Goal: Task Accomplishment & Management: Complete application form

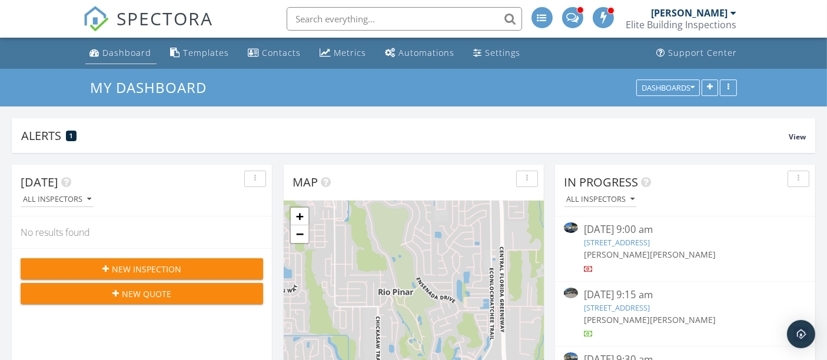
click at [124, 50] on div "Dashboard" at bounding box center [127, 52] width 49 height 11
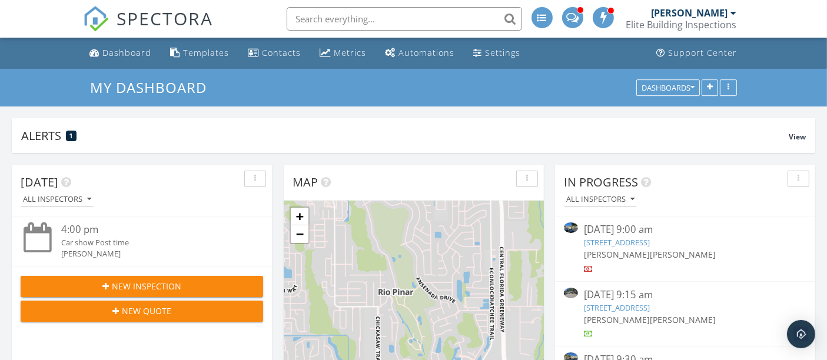
click at [420, 21] on input "text" at bounding box center [404, 19] width 235 height 24
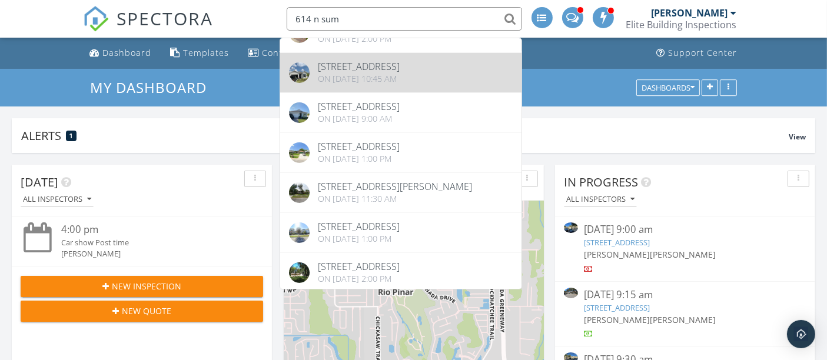
scroll to position [327, 0]
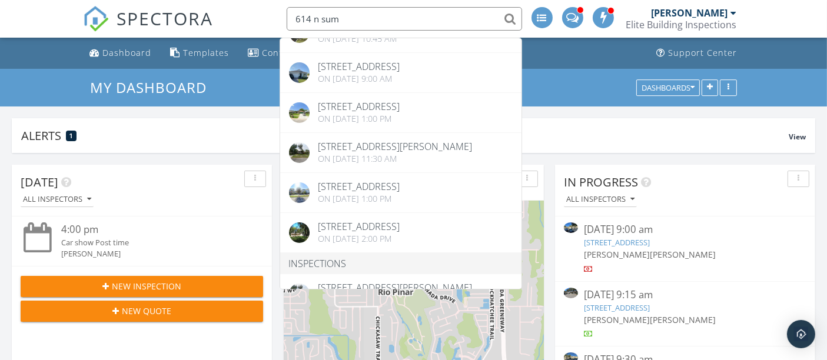
type input "614 n sum"
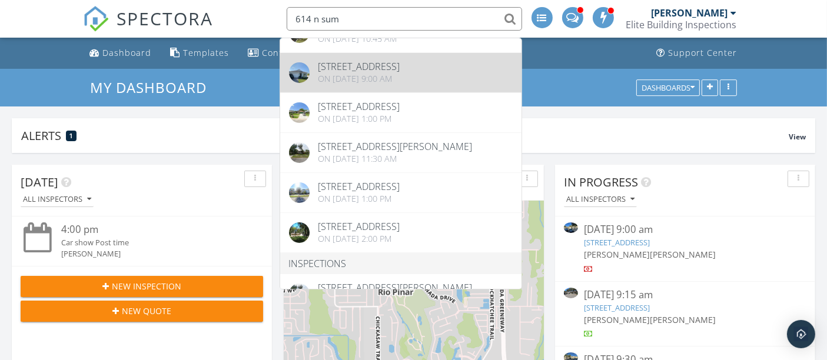
scroll to position [196, 0]
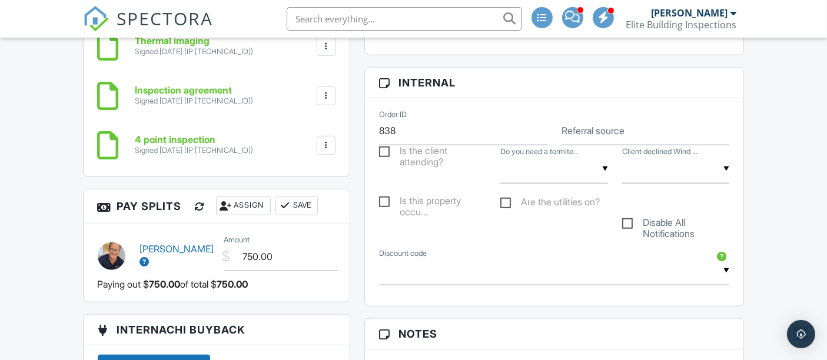
scroll to position [1097, 0]
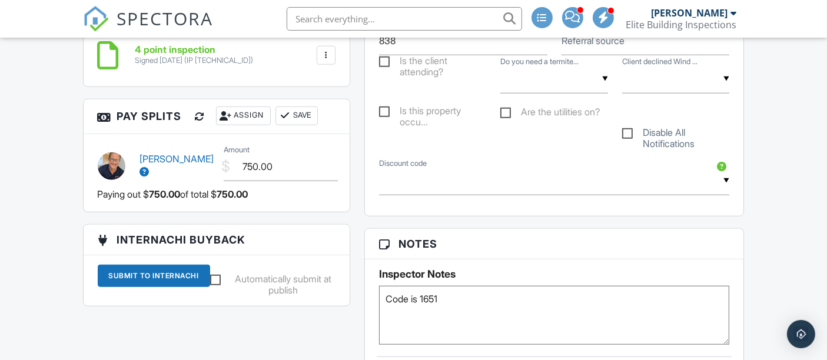
drag, startPoint x: 775, startPoint y: 139, endPoint x: 758, endPoint y: 137, distance: 17.3
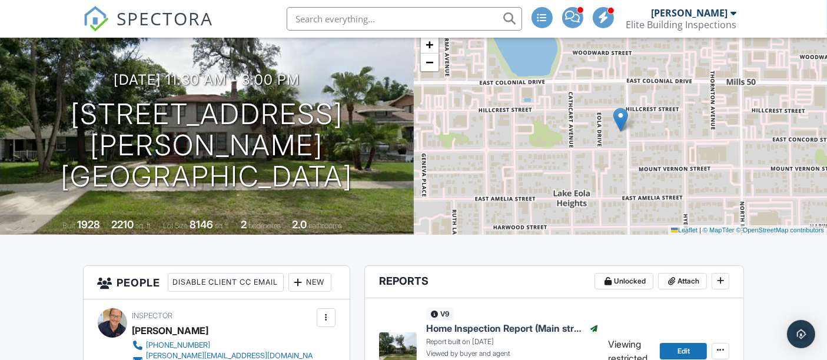
scroll to position [0, 0]
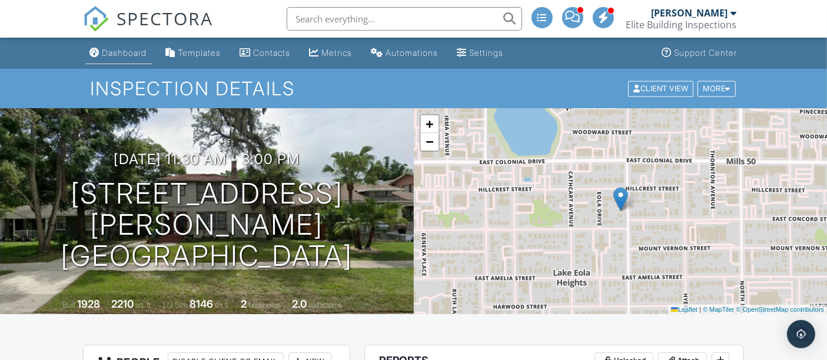
click at [122, 48] on div "Dashboard" at bounding box center [124, 53] width 45 height 10
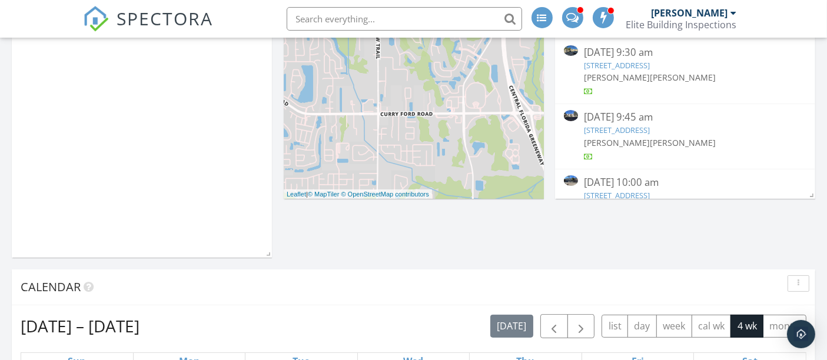
scroll to position [131, 0]
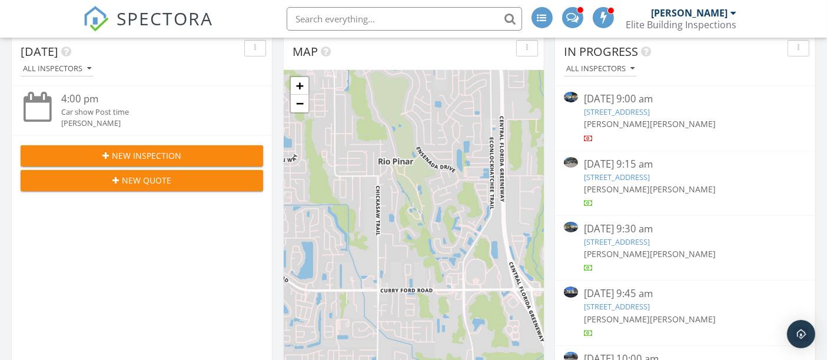
click at [148, 150] on span "New Inspection" at bounding box center [146, 156] width 69 height 12
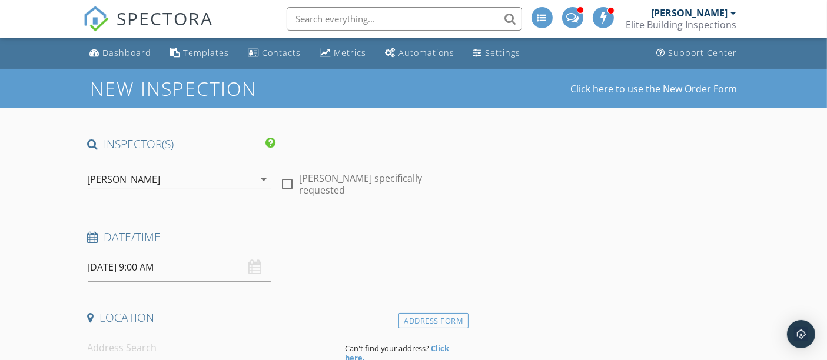
click at [134, 176] on div "[PERSON_NAME]" at bounding box center [124, 179] width 73 height 11
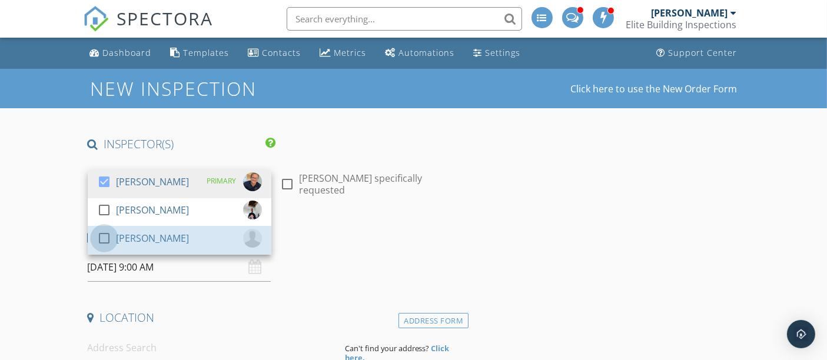
drag, startPoint x: 105, startPoint y: 237, endPoint x: 5, endPoint y: 171, distance: 119.8
click at [90, 232] on link "check_box_outline_blank [PERSON_NAME]" at bounding box center [180, 241] width 184 height 28
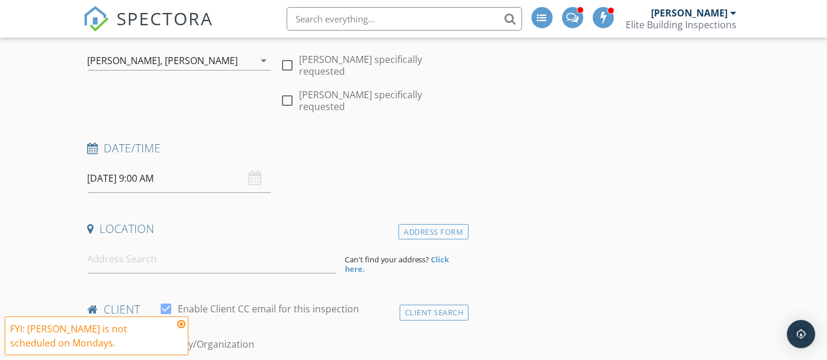
scroll to position [131, 0]
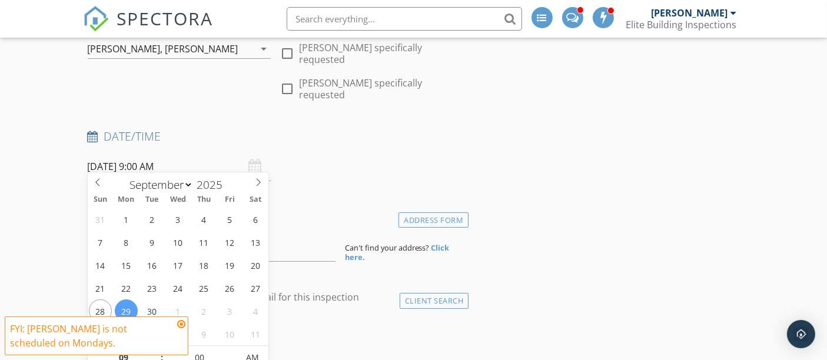
click at [109, 161] on input "[DATE] 9:00 AM" at bounding box center [180, 166] width 184 height 29
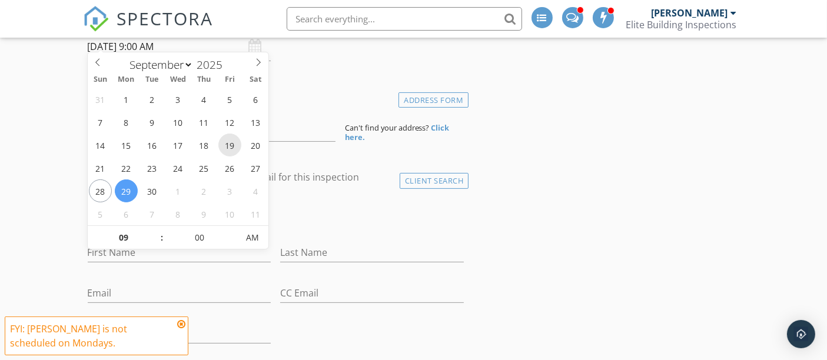
scroll to position [261, 0]
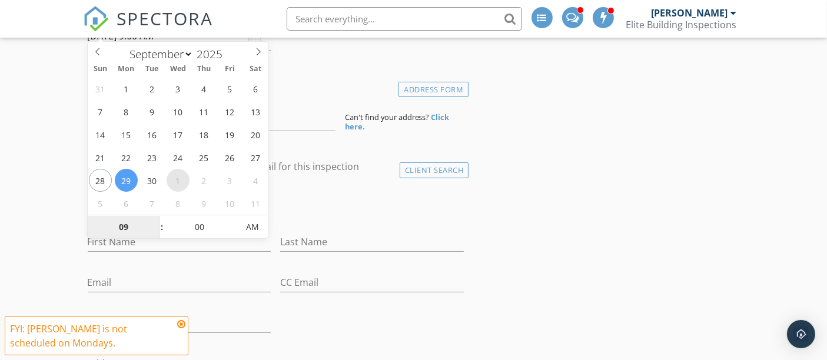
select select "9"
type input "[DATE] 9:00 AM"
type input "10"
type input "[DATE] 10:00 AM"
click at [156, 219] on span at bounding box center [156, 221] width 8 height 12
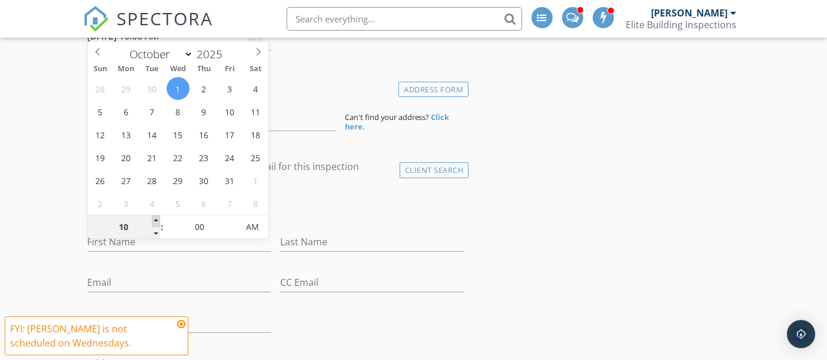
type input "11"
type input "[DATE] 11:00 AM"
click at [156, 219] on span at bounding box center [156, 221] width 8 height 12
type input "12"
type input "[DATE] 12:00 PM"
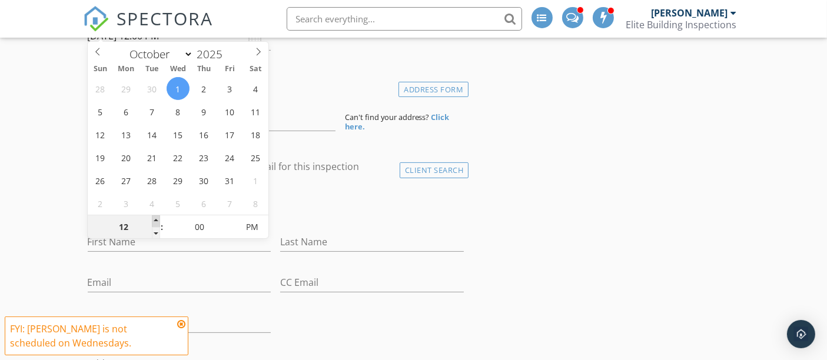
click at [156, 219] on span at bounding box center [156, 221] width 8 height 12
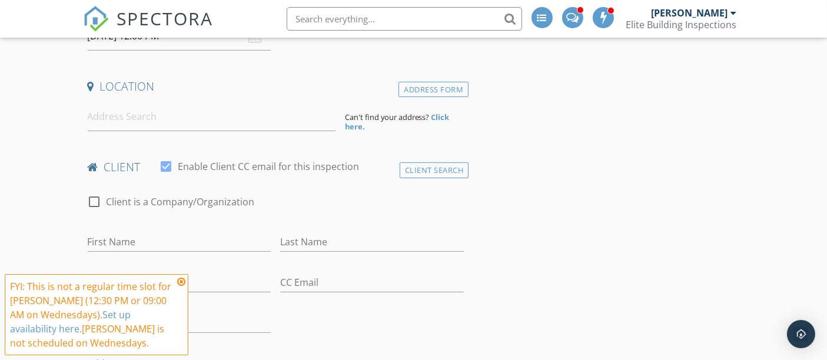
drag, startPoint x: 119, startPoint y: 119, endPoint x: 119, endPoint y: 113, distance: 5.9
click at [119, 114] on input at bounding box center [212, 116] width 248 height 29
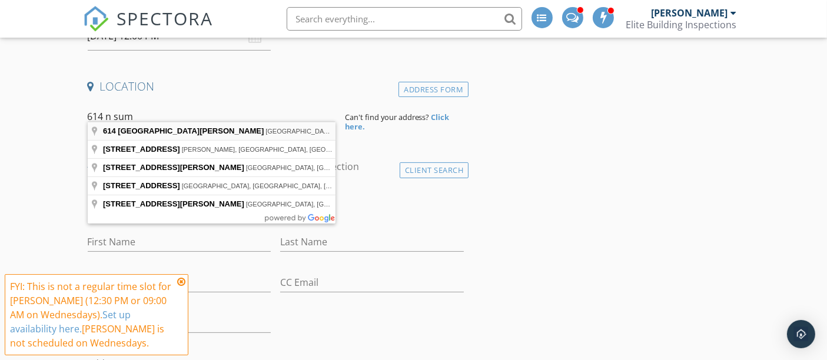
type input "[STREET_ADDRESS][PERSON_NAME]"
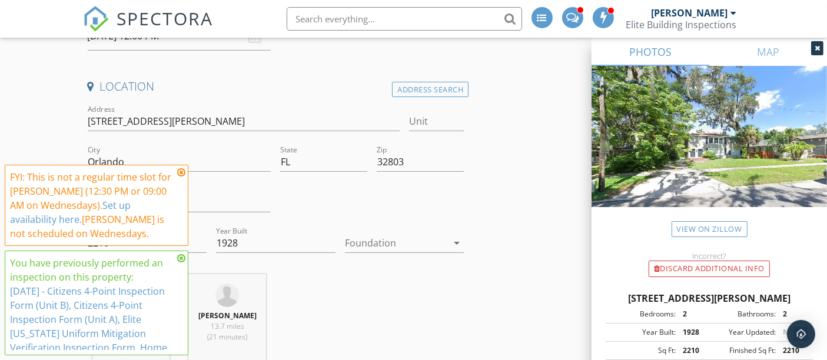
drag, startPoint x: 818, startPoint y: 49, endPoint x: 448, endPoint y: 145, distance: 381.7
click at [809, 51] on div "PHOTOS MAP View on Zillow Incorrect? Discard Additional info [STREET_ADDRESS][P…" at bounding box center [709, 255] width 235 height 434
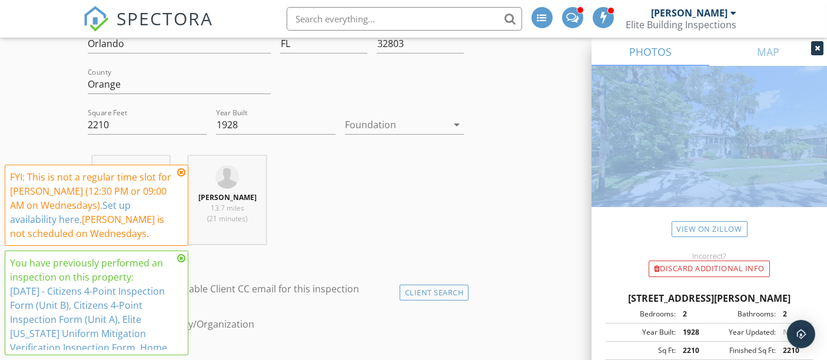
scroll to position [392, 0]
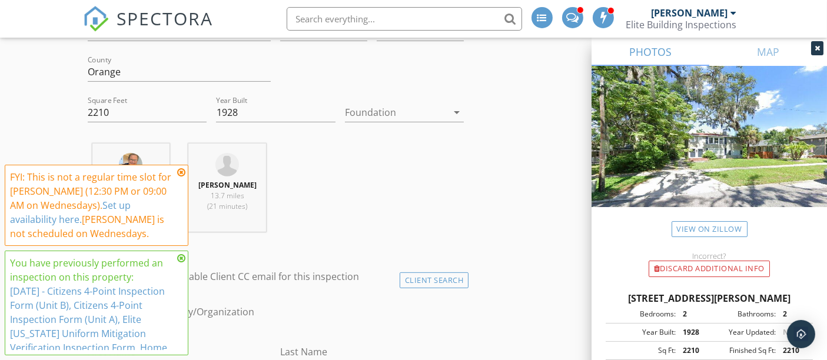
click at [181, 172] on icon at bounding box center [181, 172] width 8 height 9
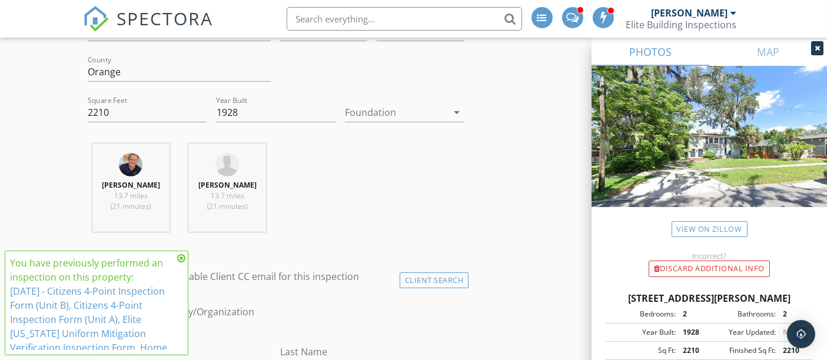
click at [182, 258] on icon at bounding box center [181, 258] width 8 height 9
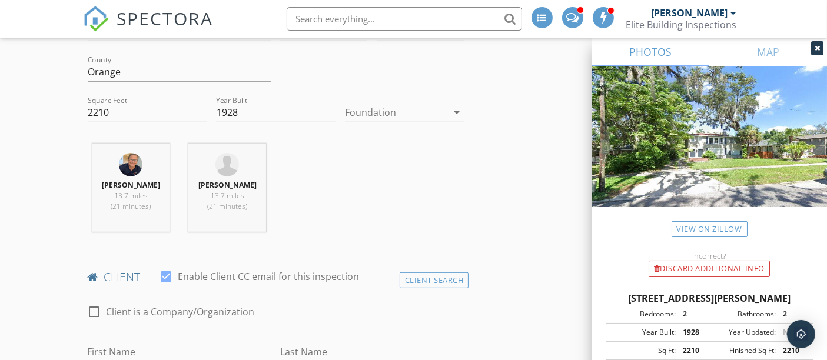
click at [384, 104] on div at bounding box center [396, 112] width 103 height 19
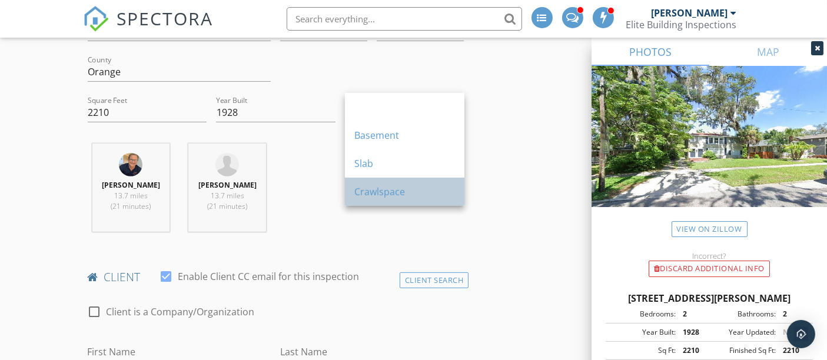
click at [376, 191] on div "Crawlspace" at bounding box center [404, 192] width 101 height 14
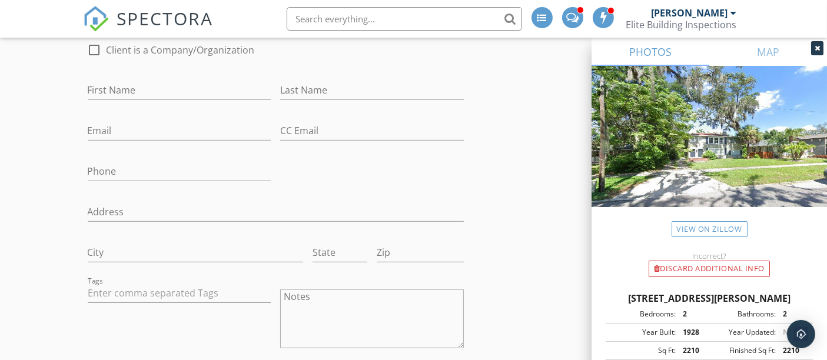
scroll to position [589, 0]
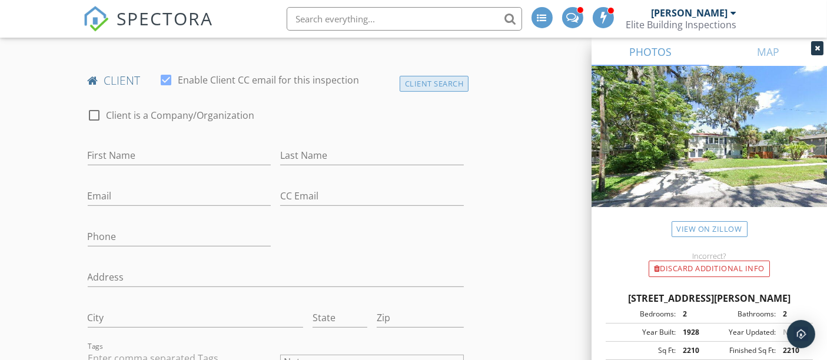
click at [418, 76] on div "Client Search" at bounding box center [434, 84] width 69 height 16
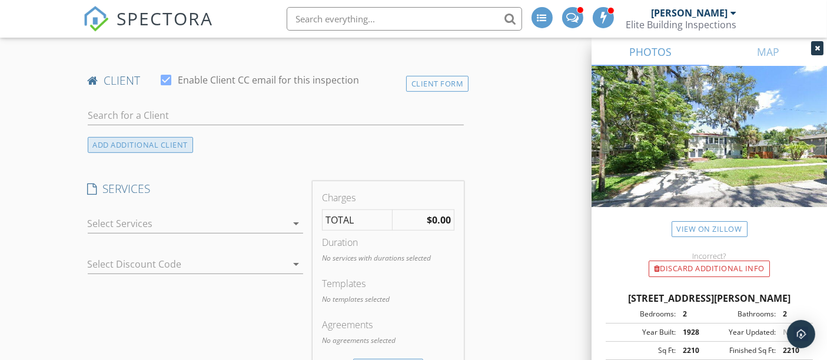
drag, startPoint x: 463, startPoint y: 75, endPoint x: 179, endPoint y: 127, distance: 289.0
click at [439, 78] on div "Client Form" at bounding box center [437, 84] width 63 height 16
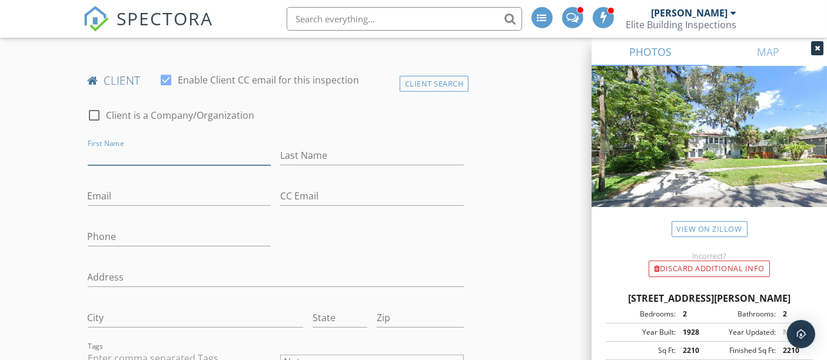
click at [136, 146] on input "First Name" at bounding box center [180, 155] width 184 height 19
type input "[PERSON_NAME] and [PERSON_NAME]"
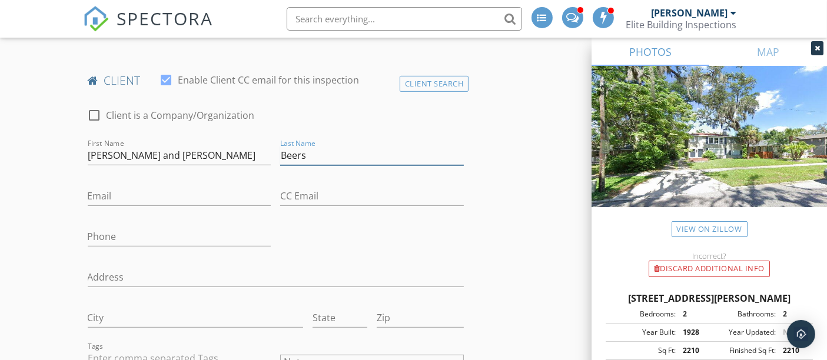
type input "Beers"
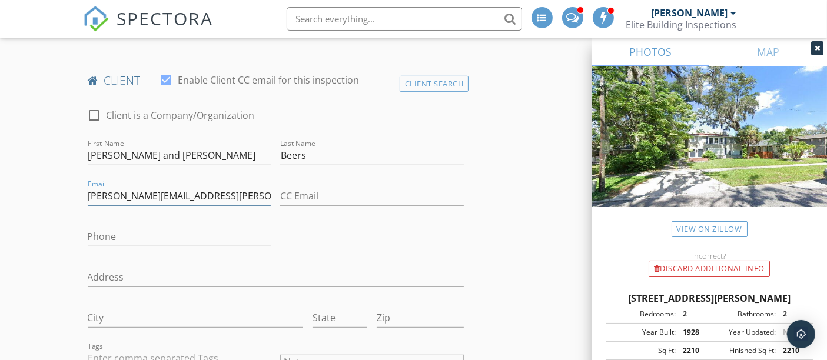
type input "[PERSON_NAME][EMAIL_ADDRESS][PERSON_NAME][PERSON_NAME][DOMAIN_NAME]"
type input "[PHONE_NUMBER]"
click at [815, 50] on icon at bounding box center [817, 48] width 5 height 7
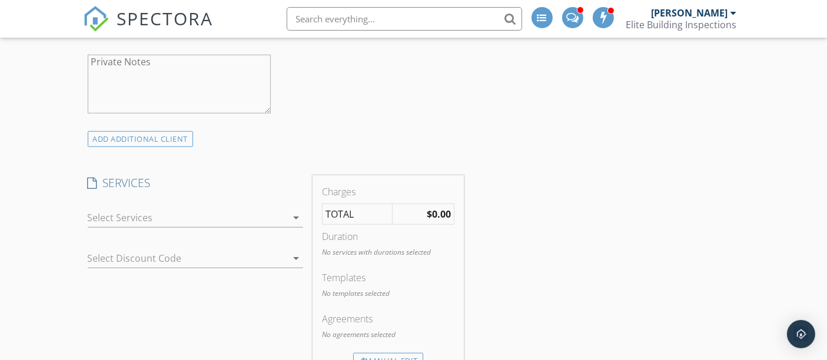
scroll to position [1046, 0]
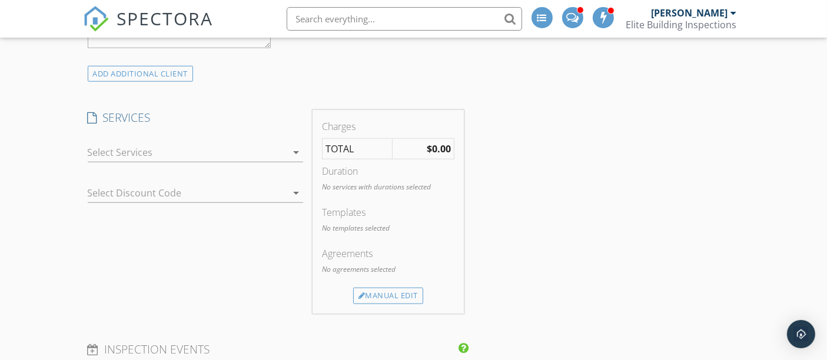
click at [121, 145] on div at bounding box center [187, 152] width 199 height 19
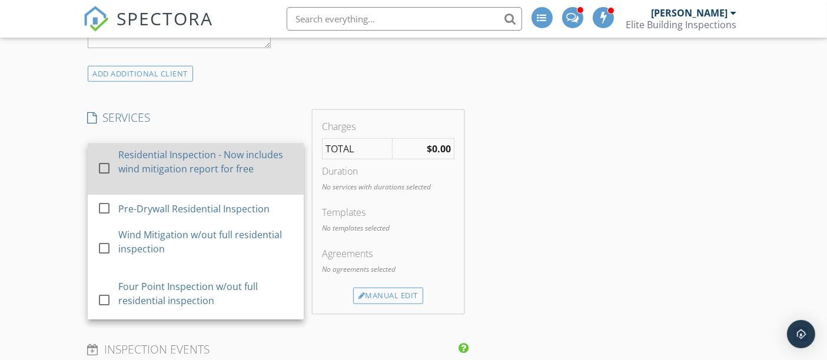
click at [106, 158] on div at bounding box center [104, 168] width 20 height 20
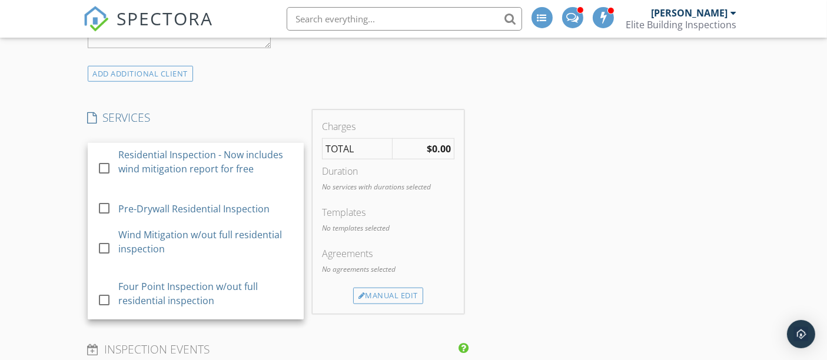
checkbox input "true"
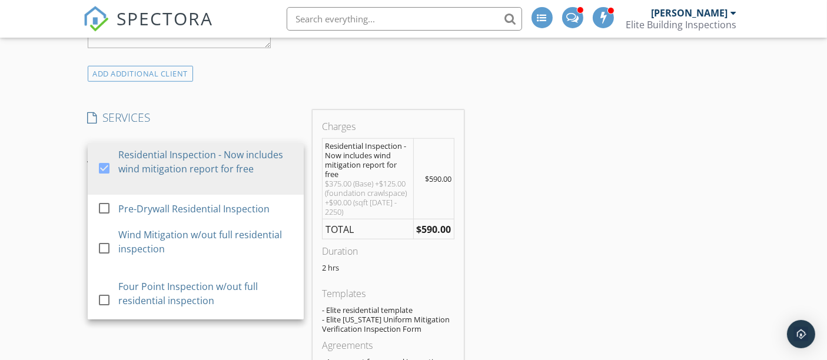
click at [68, 150] on div "New Inspection Click here to use the New Order Form INSPECTOR(S) check_box Chad…" at bounding box center [413, 351] width 827 height 2656
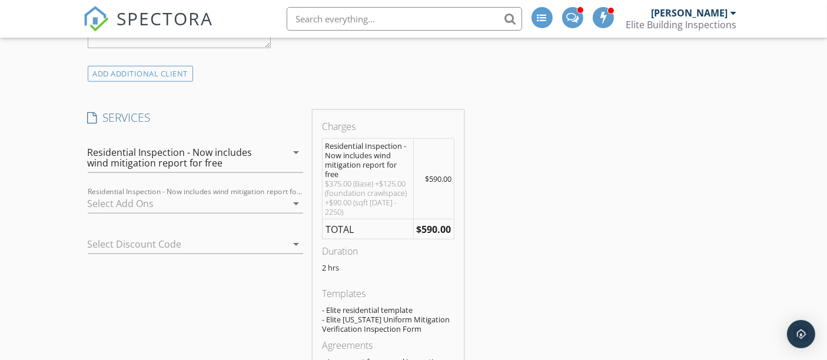
click at [123, 194] on div at bounding box center [187, 203] width 199 height 19
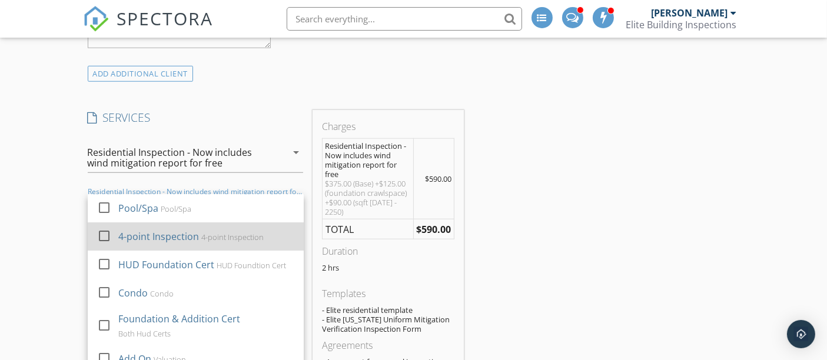
click at [101, 226] on div at bounding box center [104, 236] width 20 height 20
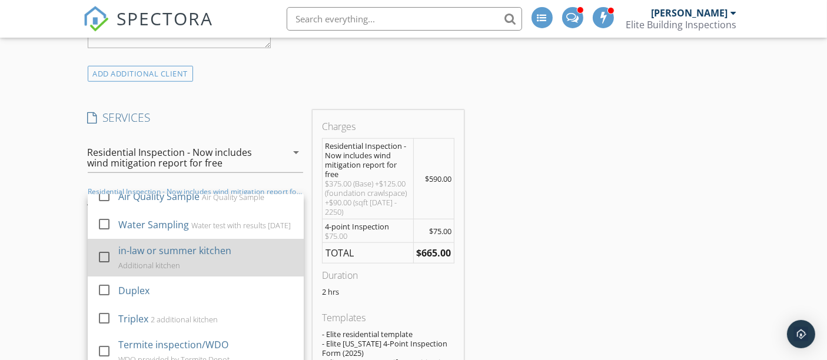
scroll to position [200, 0]
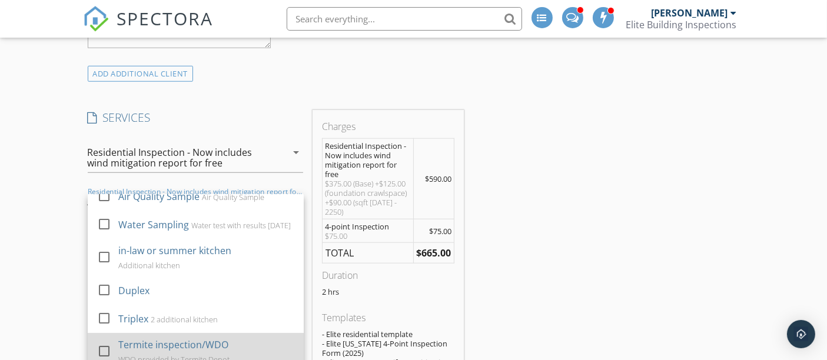
drag, startPoint x: 105, startPoint y: 335, endPoint x: 158, endPoint y: 327, distance: 53.5
click at [104, 341] on div at bounding box center [104, 351] width 20 height 20
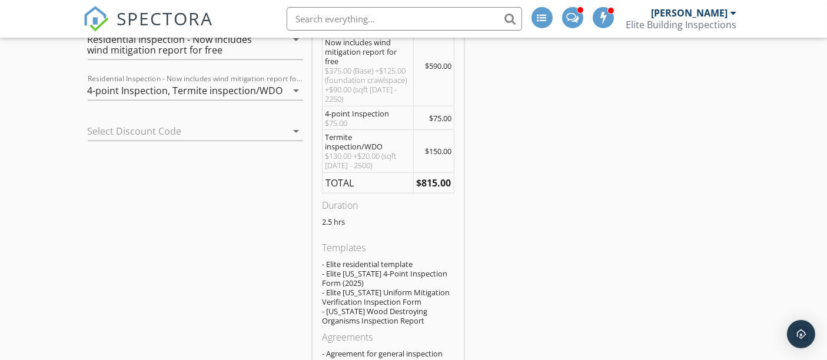
scroll to position [1177, 0]
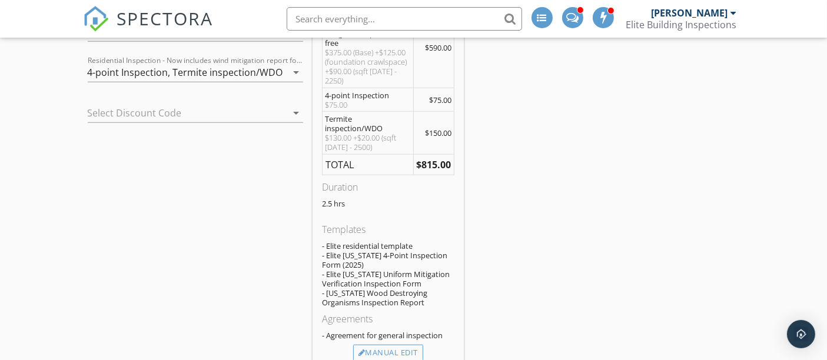
drag, startPoint x: 408, startPoint y: 343, endPoint x: 667, endPoint y: 162, distance: 316.1
click at [408, 345] on div "Manual Edit" at bounding box center [388, 353] width 70 height 16
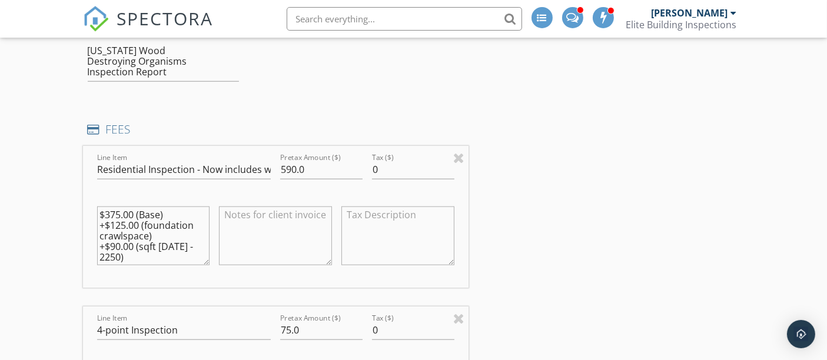
scroll to position [1308, 0]
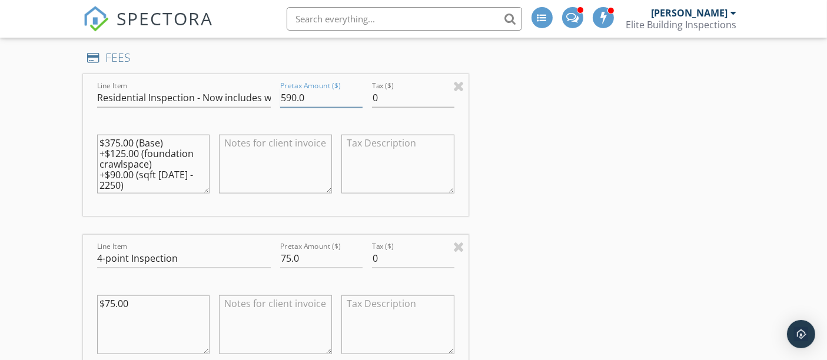
drag, startPoint x: 281, startPoint y: 88, endPoint x: 295, endPoint y: 84, distance: 14.9
click at [295, 88] on input "590.0" at bounding box center [321, 97] width 82 height 19
type input "675.0"
drag, startPoint x: 100, startPoint y: 125, endPoint x: 203, endPoint y: 169, distance: 112.1
click at [203, 170] on textarea "$375.00 (Base) +$125.00 (foundation crawlspace) +$90.00 (sqft 2001 - 2250)" at bounding box center [153, 164] width 113 height 59
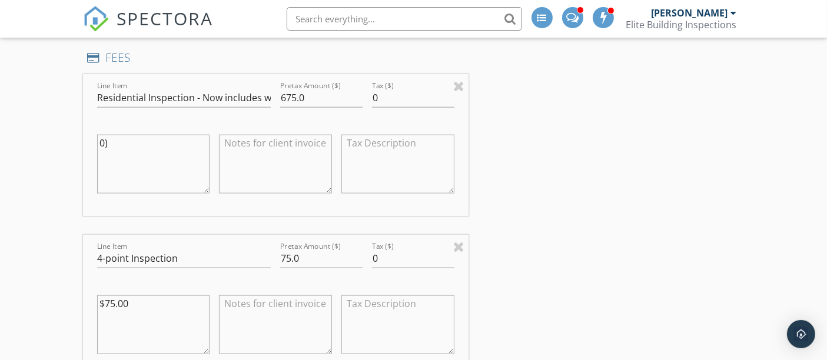
type textarea ")"
drag, startPoint x: 589, startPoint y: 202, endPoint x: 589, endPoint y: 190, distance: 13.0
click at [589, 191] on div "INSPECTOR(S) check_box Chad Bordner PRIMARY check_box_outline_blank Axl Ospina …" at bounding box center [414, 346] width 662 height 3035
drag, startPoint x: 138, startPoint y: 293, endPoint x: 25, endPoint y: 266, distance: 115.5
click at [24, 272] on div "New Inspection Click here to use the New Order Form INSPECTOR(S) check_box Chad…" at bounding box center [413, 326] width 827 height 3131
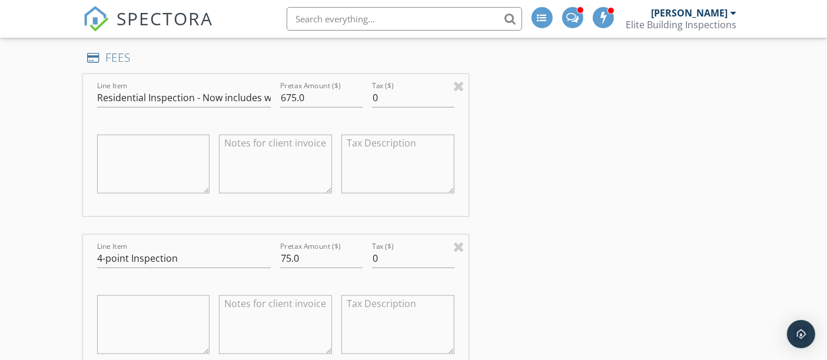
click at [522, 164] on div "INSPECTOR(S) check_box Chad Bordner PRIMARY check_box_outline_blank Axl Ospina …" at bounding box center [414, 346] width 662 height 3035
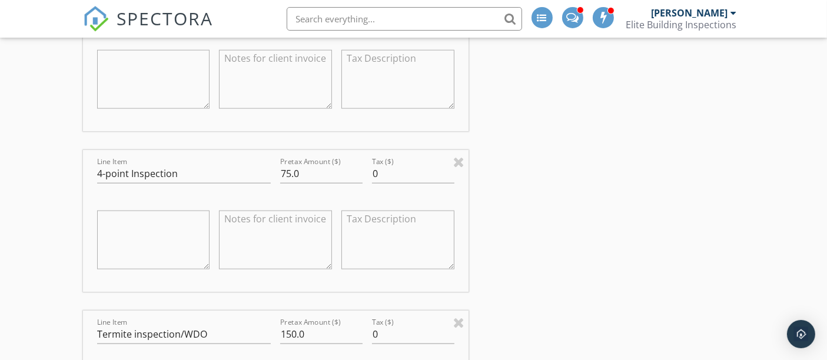
scroll to position [1439, 0]
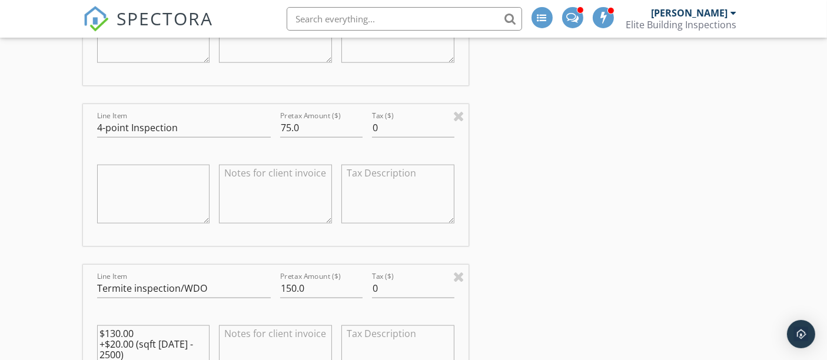
drag, startPoint x: 99, startPoint y: 323, endPoint x: 203, endPoint y: 338, distance: 105.4
click at [203, 338] on textarea "$130.00 +$20.00 (sqft 1500 - 2500)" at bounding box center [153, 354] width 113 height 59
click at [285, 279] on input "150.0" at bounding box center [321, 288] width 82 height 19
type input "145.0"
click at [549, 219] on div "INSPECTOR(S) check_box Chad Bordner PRIMARY check_box_outline_blank Axl Ospina …" at bounding box center [414, 215] width 662 height 3035
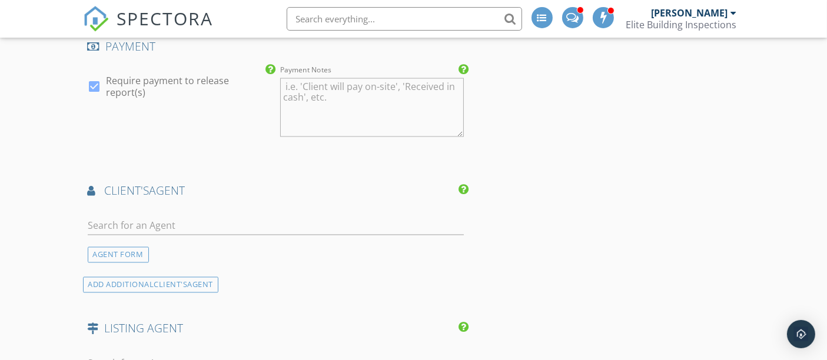
scroll to position [2027, 0]
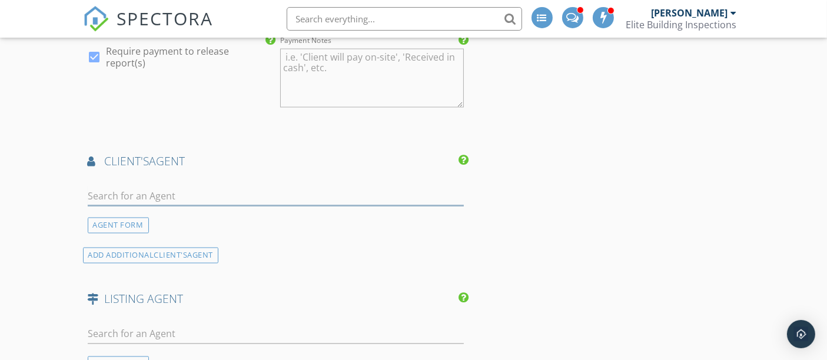
click at [166, 187] on input "text" at bounding box center [276, 196] width 377 height 19
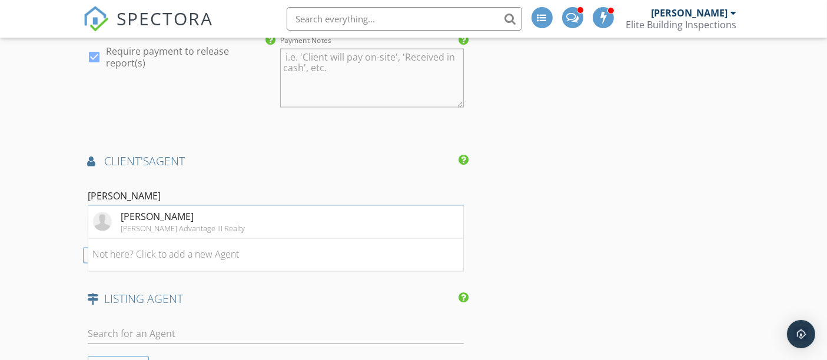
type input "shannon m"
click at [142, 224] on div "Keller Williams Advantage III Realty" at bounding box center [183, 228] width 124 height 9
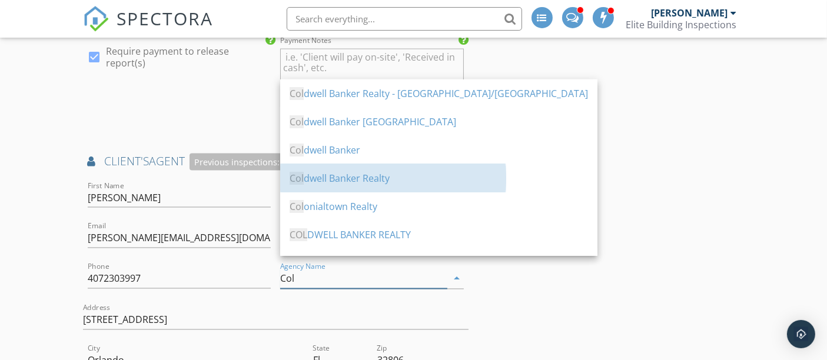
click at [381, 179] on div "Col dwell Banker Realty" at bounding box center [439, 178] width 298 height 14
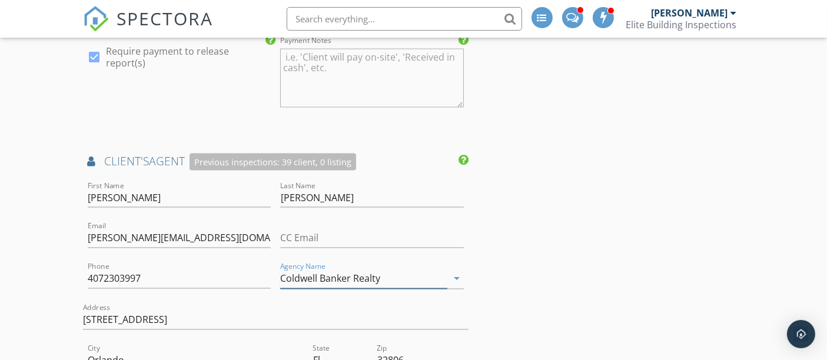
type input "Coldwell Banker Realty"
click at [104, 270] on input "4072303997" at bounding box center [180, 279] width 184 height 19
type input "[PHONE_NUMBER]"
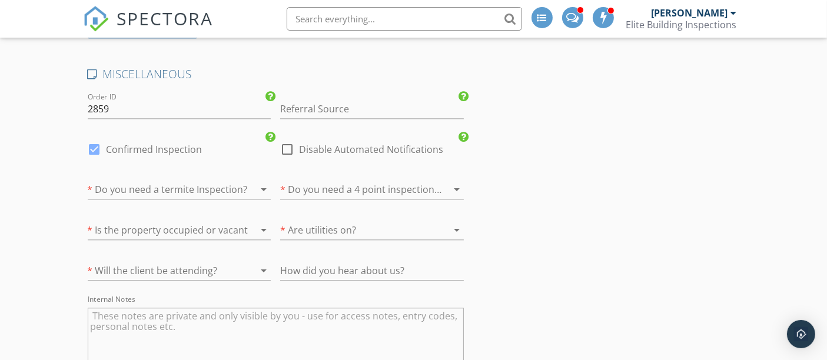
scroll to position [2746, 0]
click at [154, 182] on div at bounding box center [163, 191] width 151 height 19
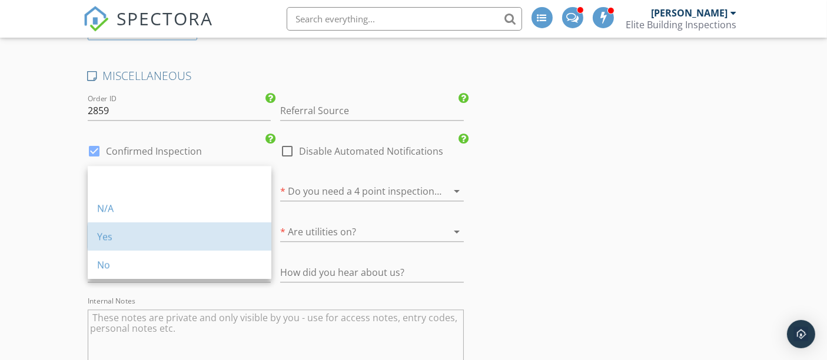
drag, startPoint x: 119, startPoint y: 234, endPoint x: 222, endPoint y: 221, distance: 104.4
click at [138, 230] on div "Yes" at bounding box center [179, 237] width 165 height 14
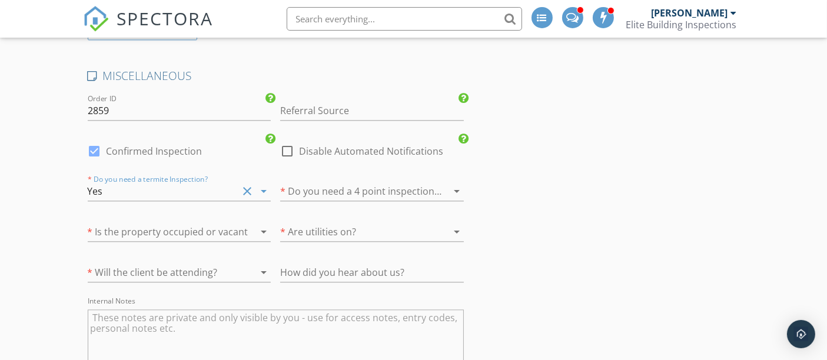
click at [341, 182] on div at bounding box center [355, 191] width 151 height 19
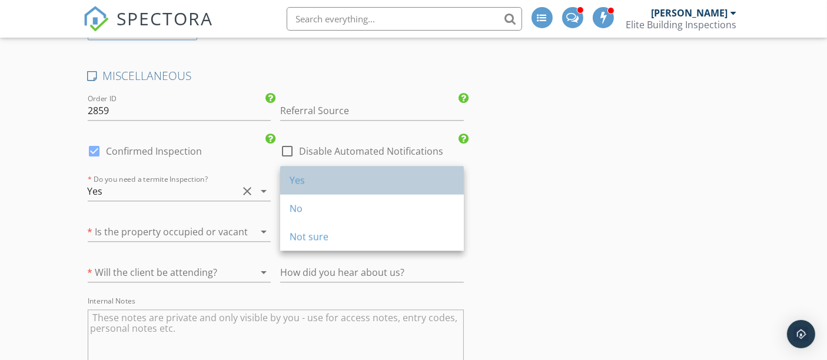
click at [330, 184] on div "Yes" at bounding box center [372, 180] width 165 height 14
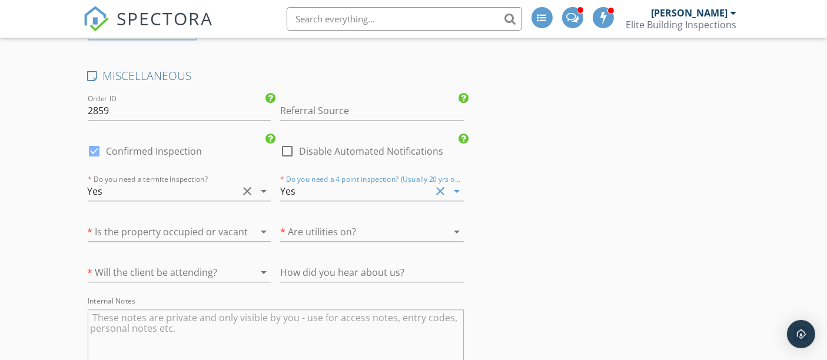
click at [194, 222] on div at bounding box center [163, 231] width 151 height 19
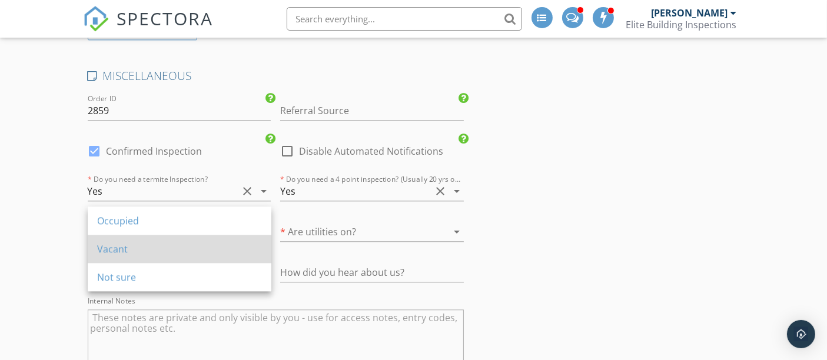
click at [135, 248] on div "Vacant" at bounding box center [179, 249] width 165 height 14
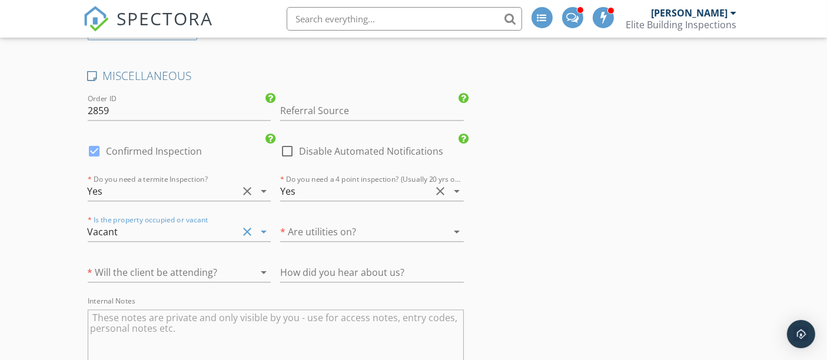
click at [326, 222] on div at bounding box center [355, 231] width 151 height 19
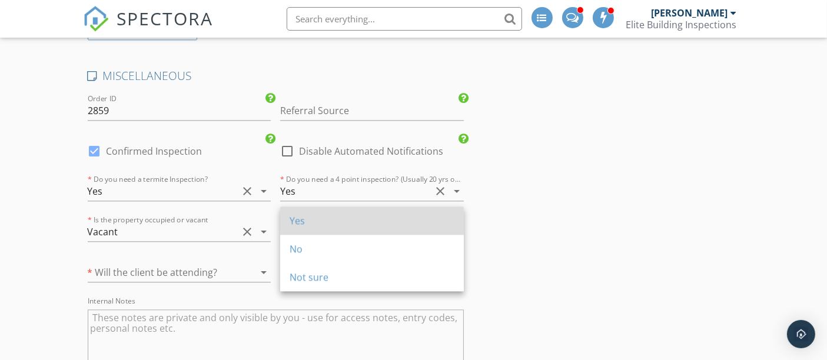
click at [326, 212] on div "Yes" at bounding box center [372, 221] width 165 height 28
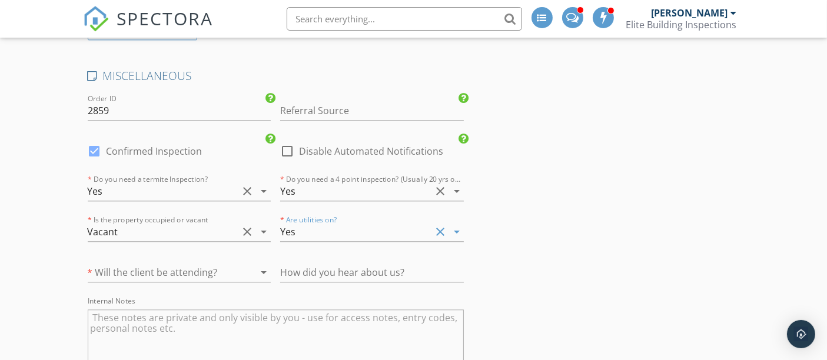
click at [158, 263] on div at bounding box center [163, 272] width 151 height 19
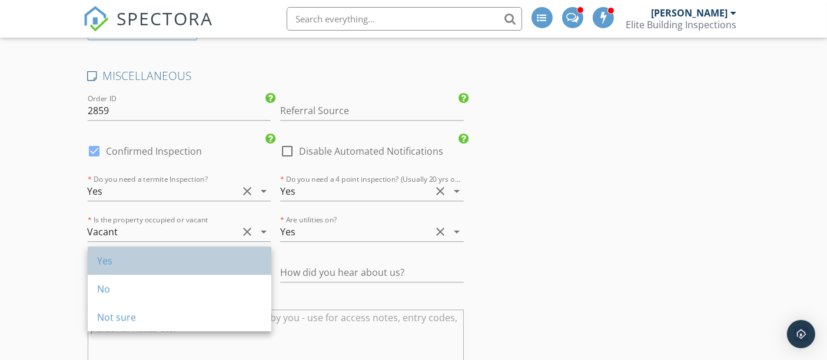
click at [143, 259] on div "Yes" at bounding box center [179, 261] width 165 height 14
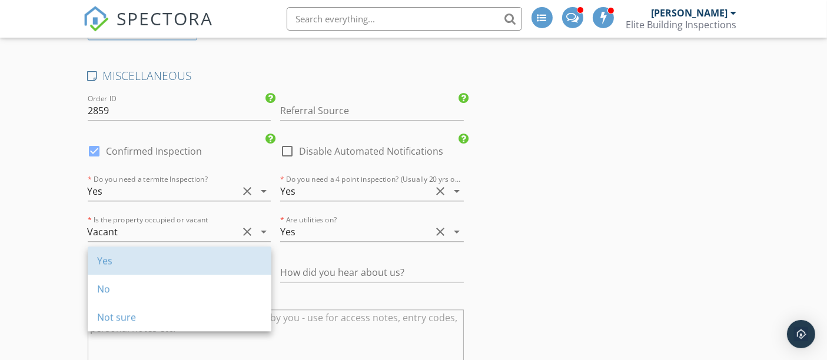
type input "2.5"
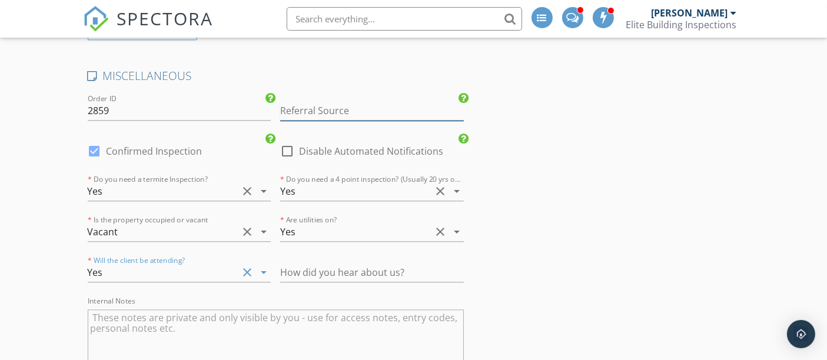
click at [343, 101] on input "Referral Source" at bounding box center [372, 110] width 184 height 19
type input "Realtor"
drag, startPoint x: 532, startPoint y: 137, endPoint x: 109, endPoint y: 222, distance: 431.7
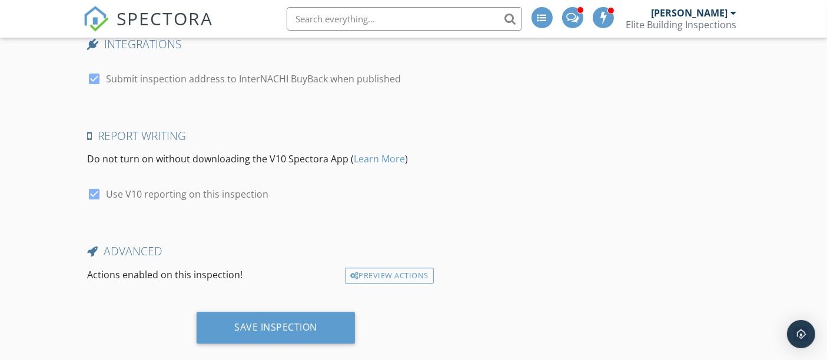
scroll to position [3127, 0]
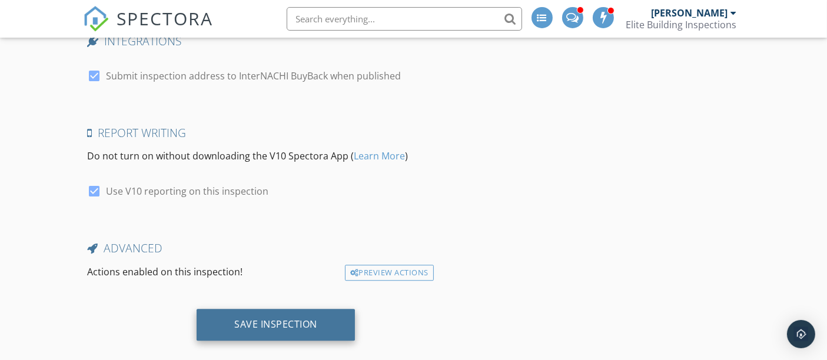
click at [284, 315] on div "Save Inspection" at bounding box center [276, 325] width 158 height 32
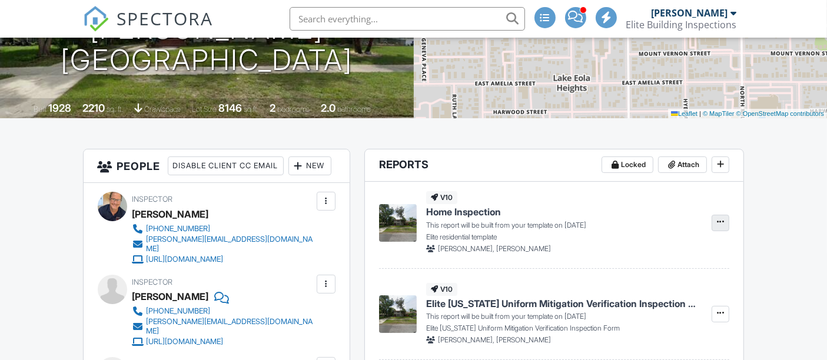
scroll to position [261, 0]
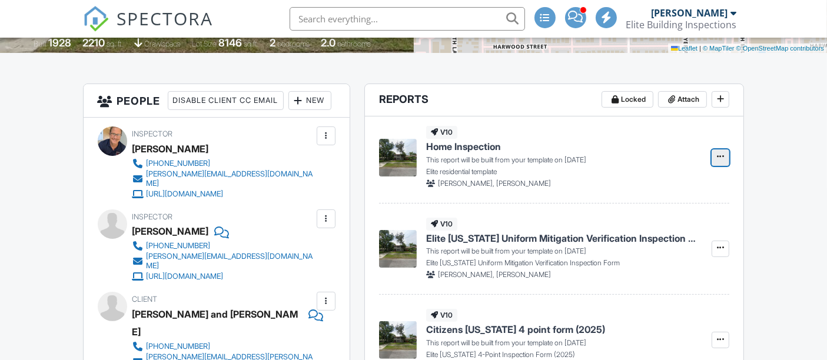
click at [721, 156] on icon at bounding box center [720, 156] width 7 height 8
click at [664, 185] on input "Build Now" at bounding box center [662, 188] width 120 height 26
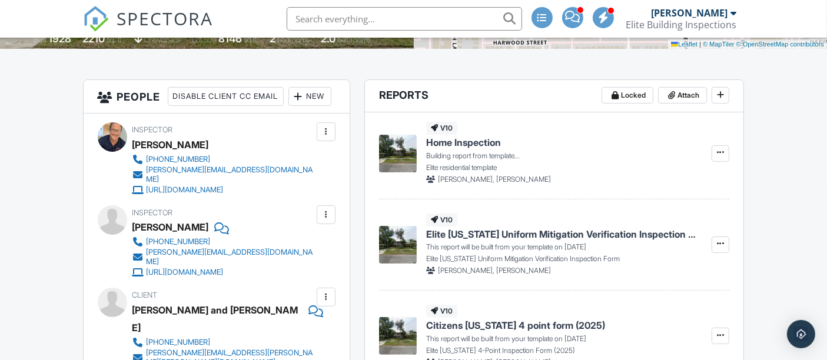
scroll to position [196, 0]
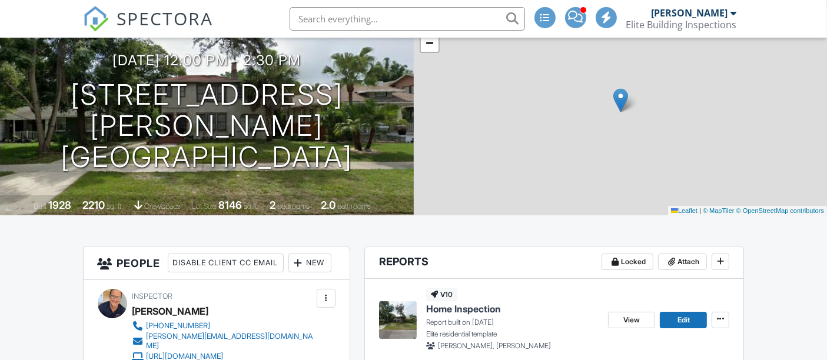
scroll to position [295, 0]
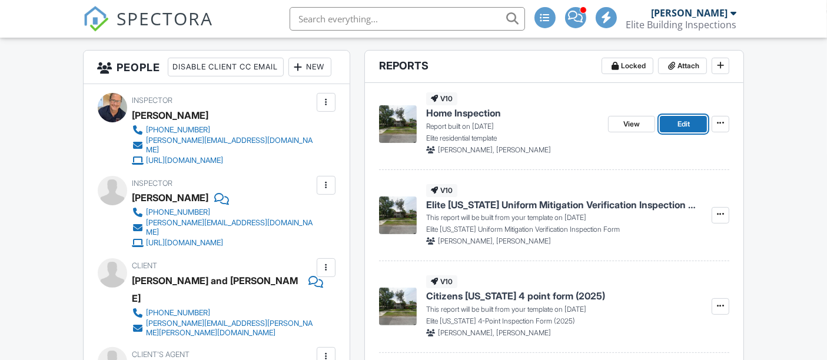
drag, startPoint x: 685, startPoint y: 124, endPoint x: 405, endPoint y: 141, distance: 280.1
click at [685, 124] on span "Edit" at bounding box center [683, 124] width 12 height 12
